Goal: Information Seeking & Learning: Understand process/instructions

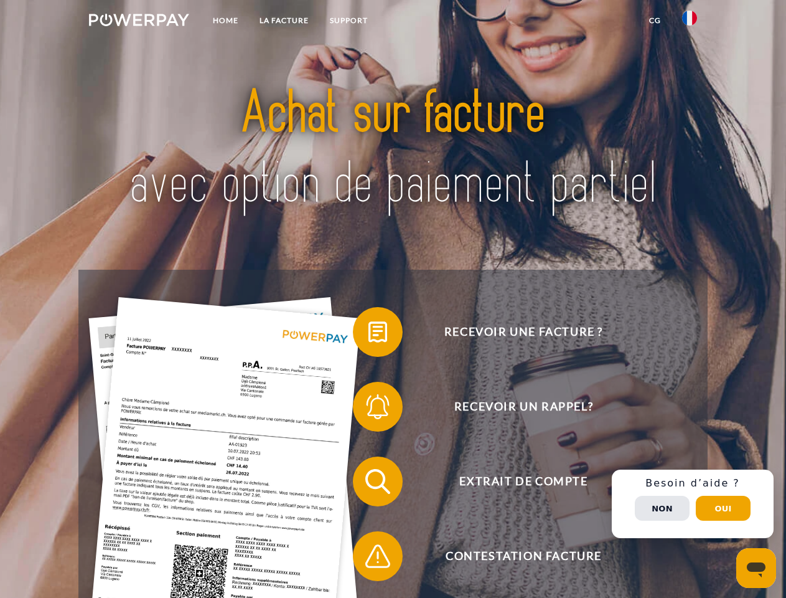
click at [139, 22] on img at bounding box center [139, 20] width 100 height 12
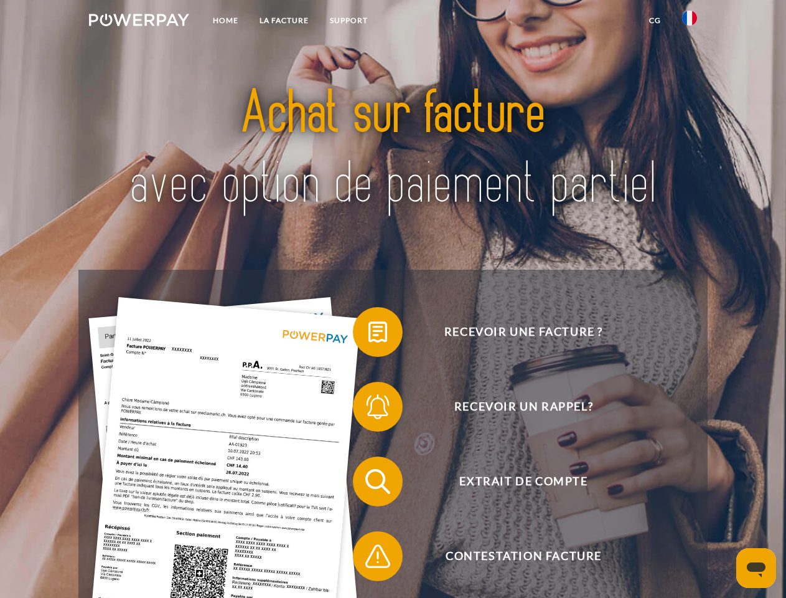
click at [690, 22] on img at bounding box center [689, 18] width 15 height 15
click at [655, 21] on link "CG" at bounding box center [655, 20] width 33 height 22
click at [369, 334] on span at bounding box center [359, 332] width 62 height 62
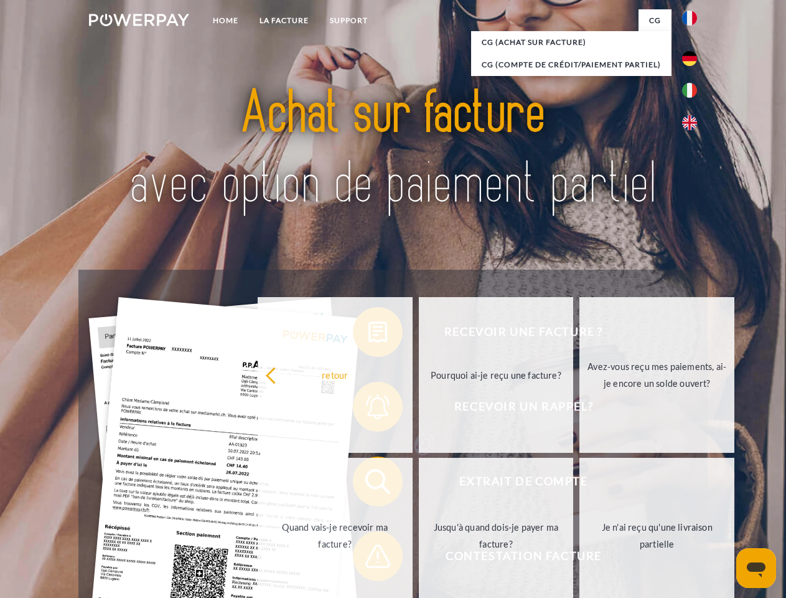
click at [369, 409] on div "Recevoir une facture ? Recevoir un rappel? Extrait de compte retour" at bounding box center [392, 519] width 629 height 498
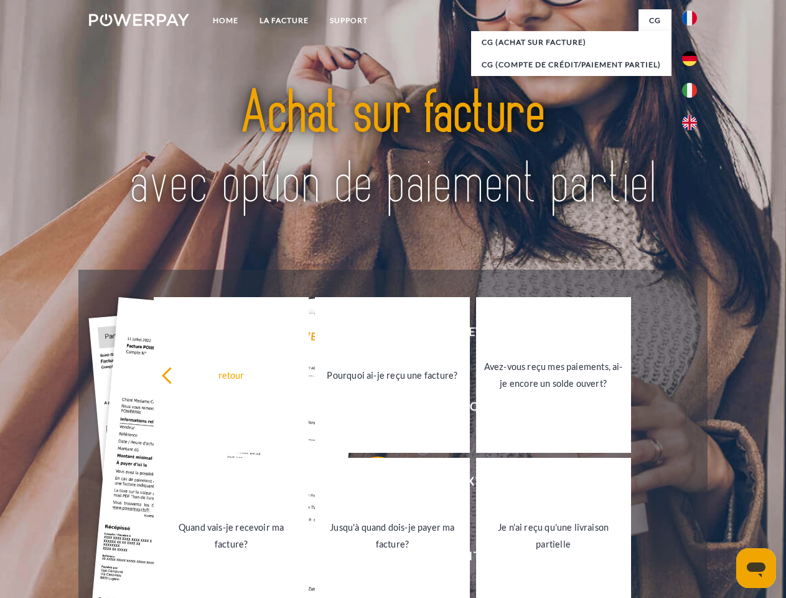
click at [369, 484] on link "Jusqu'à quand dois-je payer ma facture?" at bounding box center [392, 536] width 155 height 156
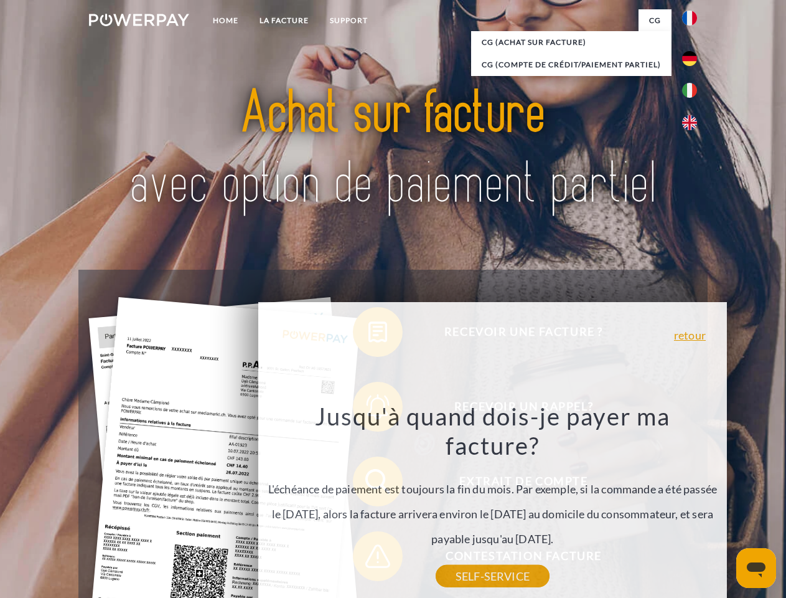
click at [369, 559] on div "Jusqu'à quand dois-je payer ma facture? L'échéance de paiement est toujours la …" at bounding box center [493, 488] width 455 height 175
click at [693, 504] on div "Recevoir une facture ? Recevoir un rappel? Extrait de compte retour" at bounding box center [392, 519] width 629 height 498
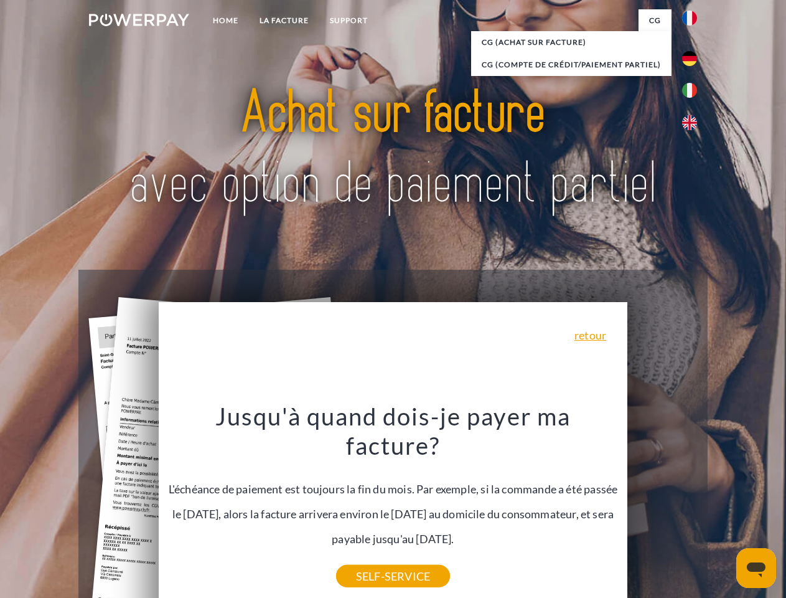
click at [663, 506] on span "Extrait de compte" at bounding box center [523, 481] width 305 height 50
click at [724, 508] on header "Home LA FACTURE Support" at bounding box center [393, 430] width 786 height 860
